Goal: Information Seeking & Learning: Learn about a topic

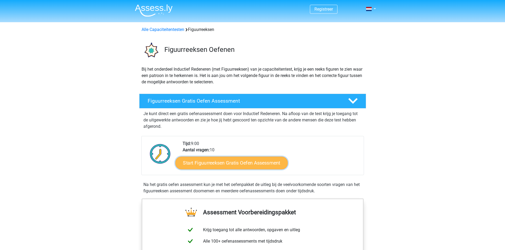
click at [238, 164] on link "Start Figuurreeksen Gratis Oefen Assessment" at bounding box center [231, 163] width 112 height 13
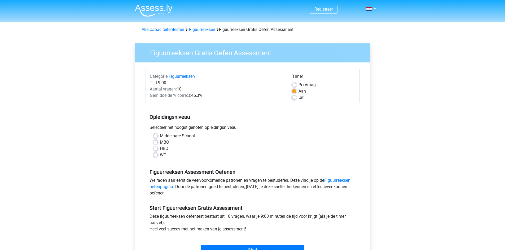
click at [167, 135] on label "Middelbare School" at bounding box center [177, 136] width 35 height 6
click at [158, 135] on input "Middelbare School" at bounding box center [155, 135] width 4 height 5
radio input "true"
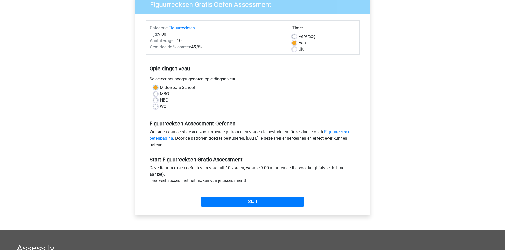
scroll to position [53, 0]
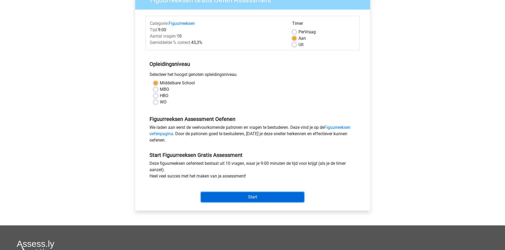
click at [276, 195] on input "Start" at bounding box center [252, 197] width 103 height 10
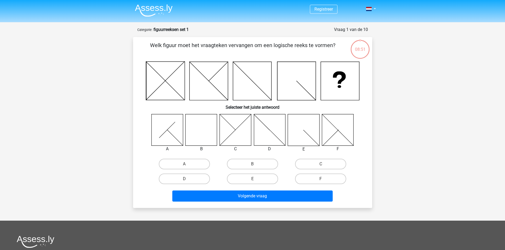
click at [255, 166] on input "B" at bounding box center [253, 165] width 3 height 3
radio input "true"
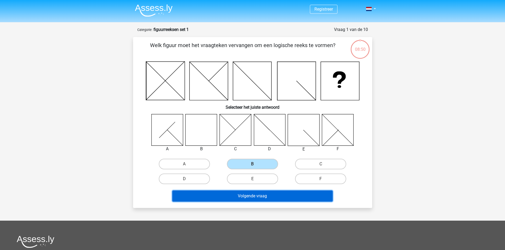
click at [265, 195] on button "Volgende vraag" at bounding box center [252, 196] width 160 height 11
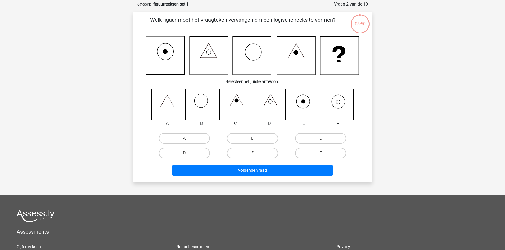
scroll to position [26, 0]
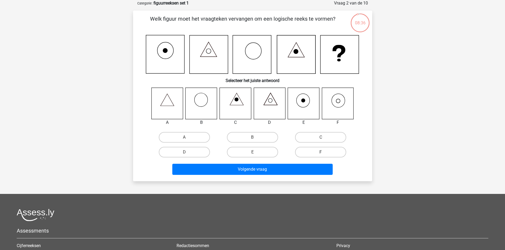
click at [324, 151] on label "F" at bounding box center [320, 152] width 51 height 11
click at [324, 152] on input "F" at bounding box center [322, 153] width 3 height 3
radio input "true"
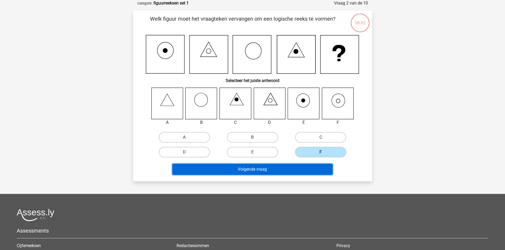
click at [264, 171] on button "Volgende vraag" at bounding box center [252, 169] width 160 height 11
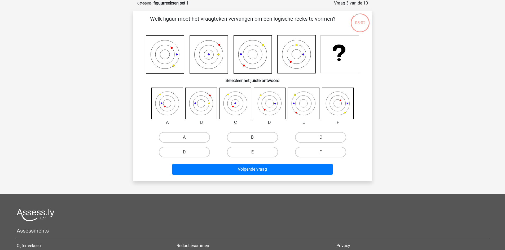
click at [256, 136] on label "B" at bounding box center [252, 137] width 51 height 11
click at [256, 137] on input "B" at bounding box center [253, 138] width 3 height 3
radio input "true"
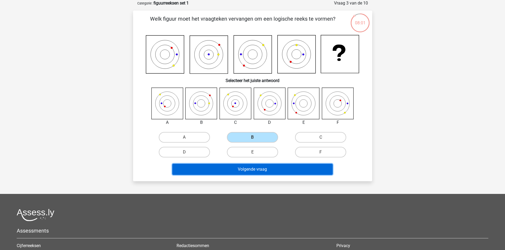
click at [255, 172] on button "Volgende vraag" at bounding box center [252, 169] width 160 height 11
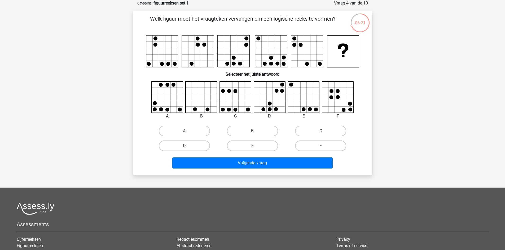
click at [314, 130] on label "C" at bounding box center [320, 131] width 51 height 11
click at [321, 131] on input "C" at bounding box center [322, 132] width 3 height 3
radio input "true"
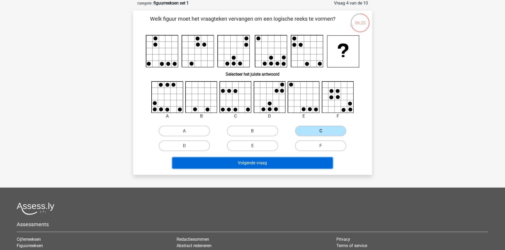
click at [280, 161] on button "Volgende vraag" at bounding box center [252, 163] width 160 height 11
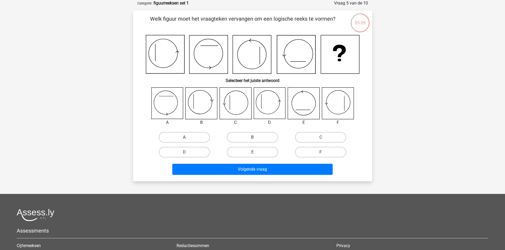
click at [247, 136] on label "B" at bounding box center [252, 137] width 51 height 11
click at [252, 137] on input "B" at bounding box center [253, 138] width 3 height 3
radio input "true"
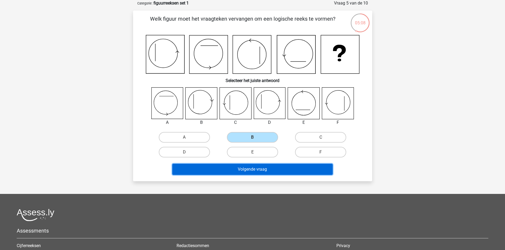
click at [250, 167] on button "Volgende vraag" at bounding box center [252, 169] width 160 height 11
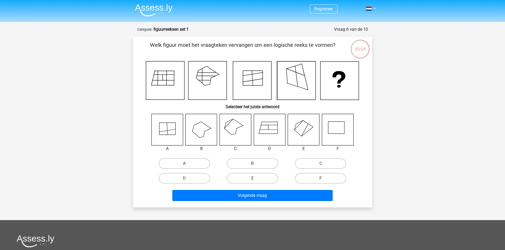
scroll to position [0, 0]
click at [327, 166] on label "C" at bounding box center [320, 164] width 51 height 11
click at [324, 166] on input "C" at bounding box center [322, 165] width 3 height 3
radio input "true"
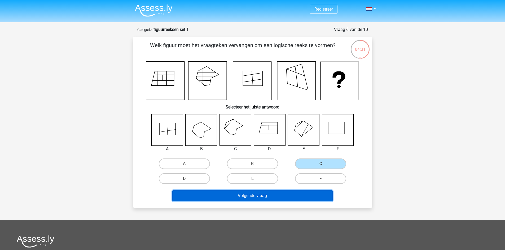
click at [266, 199] on button "Volgende vraag" at bounding box center [252, 195] width 160 height 11
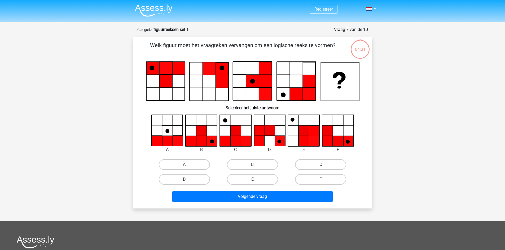
scroll to position [26, 0]
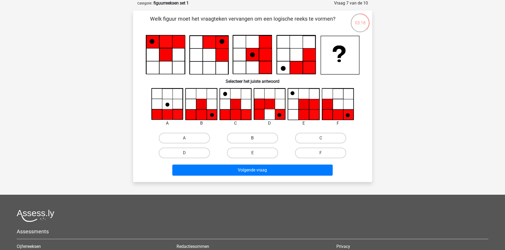
click at [244, 137] on label "B" at bounding box center [252, 138] width 51 height 11
click at [252, 138] on input "B" at bounding box center [253, 139] width 3 height 3
radio input "true"
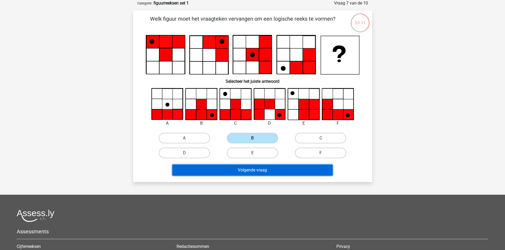
click at [250, 171] on button "Volgende vraag" at bounding box center [252, 170] width 160 height 11
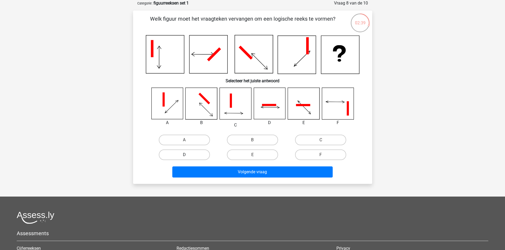
click at [197, 151] on label "D" at bounding box center [184, 155] width 51 height 11
click at [188, 155] on input "D" at bounding box center [185, 156] width 3 height 3
radio input "true"
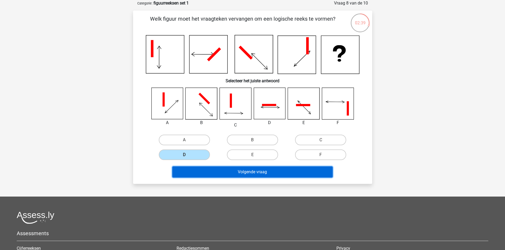
click at [235, 174] on button "Volgende vraag" at bounding box center [252, 172] width 160 height 11
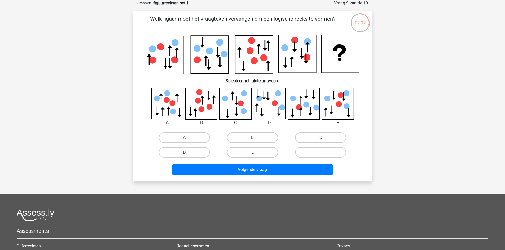
click at [246, 140] on label "B" at bounding box center [252, 137] width 51 height 11
click at [252, 140] on input "B" at bounding box center [253, 139] width 3 height 3
radio input "true"
click at [246, 163] on div "Volgende vraag" at bounding box center [252, 168] width 222 height 17
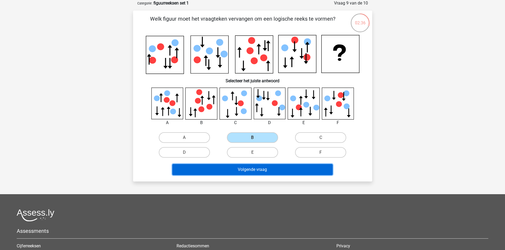
click at [247, 169] on button "Volgende vraag" at bounding box center [252, 169] width 160 height 11
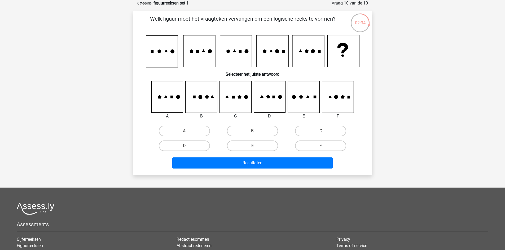
click at [244, 150] on label "E" at bounding box center [252, 146] width 51 height 11
click at [252, 149] on input "E" at bounding box center [253, 147] width 3 height 3
radio input "true"
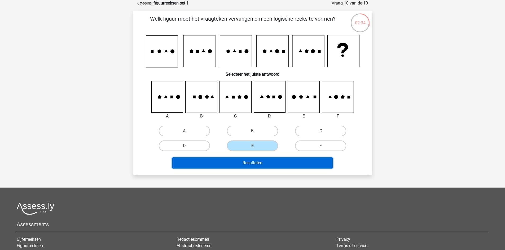
click at [247, 168] on button "Resultaten" at bounding box center [252, 163] width 160 height 11
